Goal: Obtain resource: Download file/media

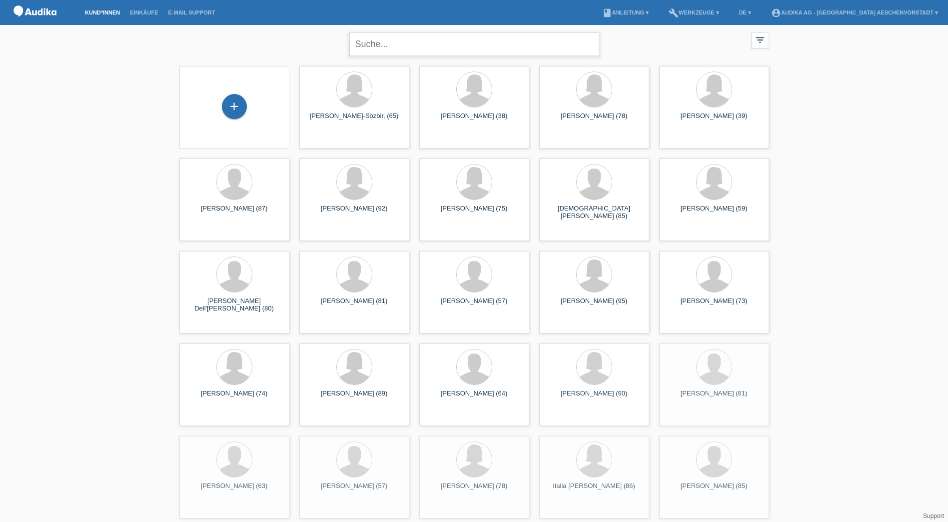
click at [494, 40] on input "text" at bounding box center [474, 43] width 250 height 23
click at [523, 40] on input "ut" at bounding box center [474, 43] width 250 height 23
type input "utiger"
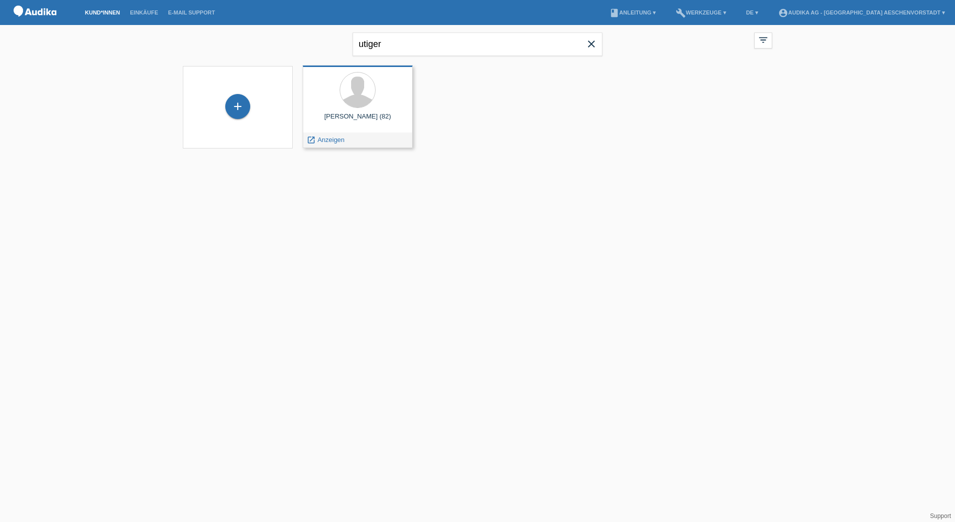
click at [343, 103] on div at bounding box center [358, 90] width 94 height 37
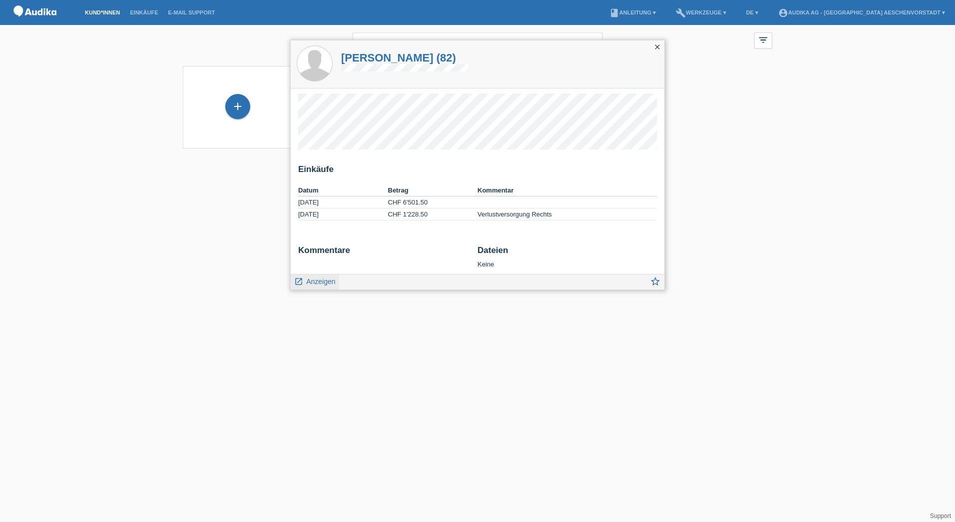
click at [321, 279] on span "Anzeigen" at bounding box center [320, 281] width 29 height 8
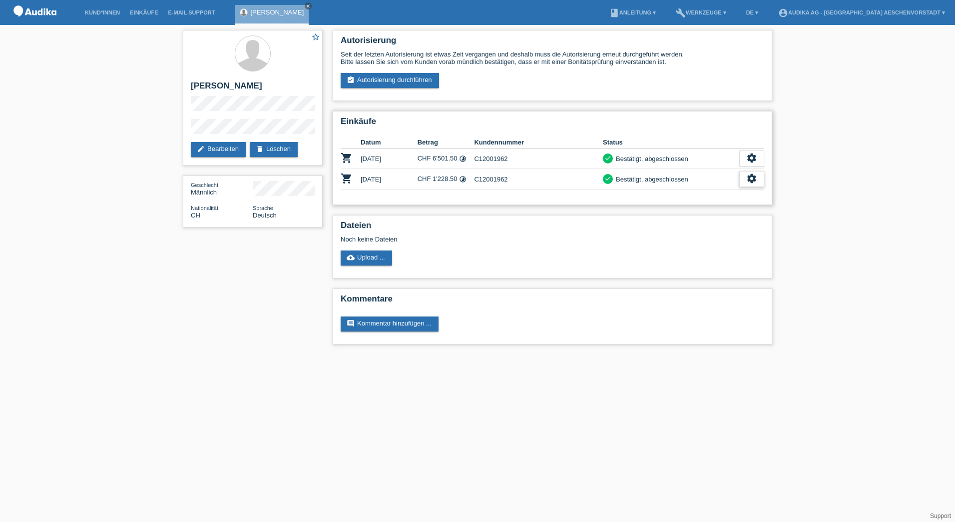
click at [758, 181] on div "settings" at bounding box center [751, 179] width 25 height 16
click at [751, 181] on icon "settings" at bounding box center [751, 178] width 11 height 11
click at [693, 222] on span "Finanzierungsdetails herunterladen" at bounding box center [697, 224] width 104 height 12
click at [748, 182] on icon "settings" at bounding box center [751, 178] width 11 height 11
click at [676, 210] on span "AGB herunterladen" at bounding box center [674, 209] width 58 height 12
